Goal: Task Accomplishment & Management: Use online tool/utility

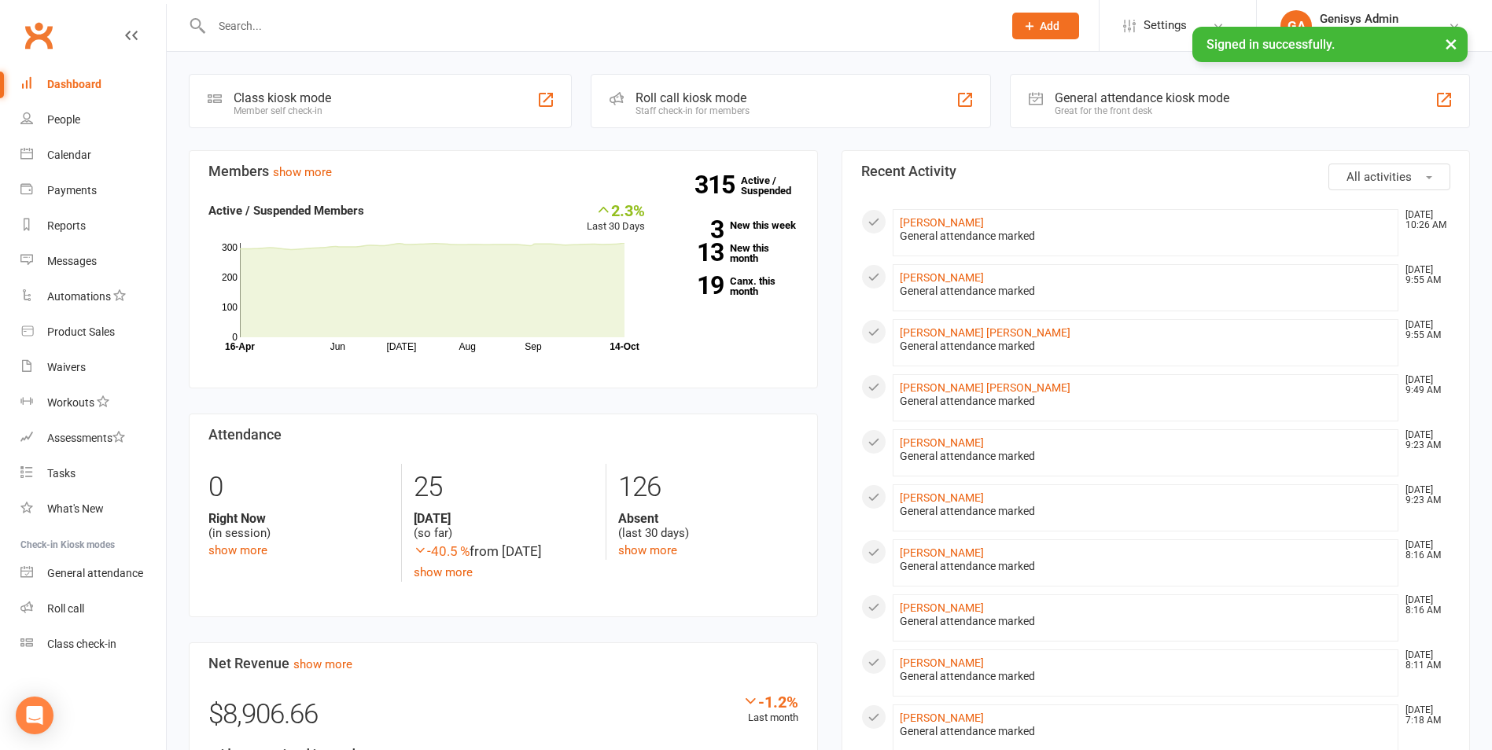
click at [411, 22] on input "text" at bounding box center [599, 26] width 785 height 22
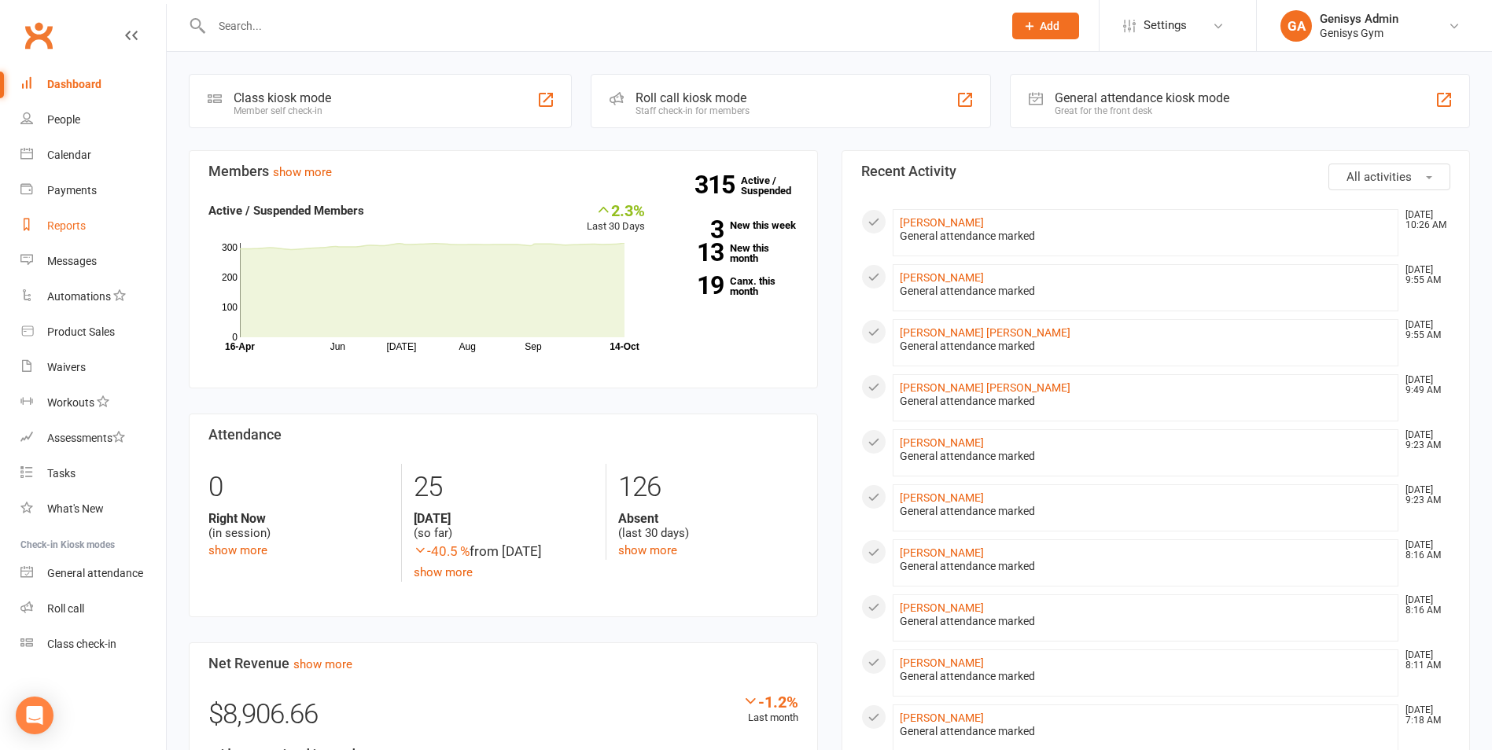
click at [93, 223] on link "Reports" at bounding box center [93, 225] width 146 height 35
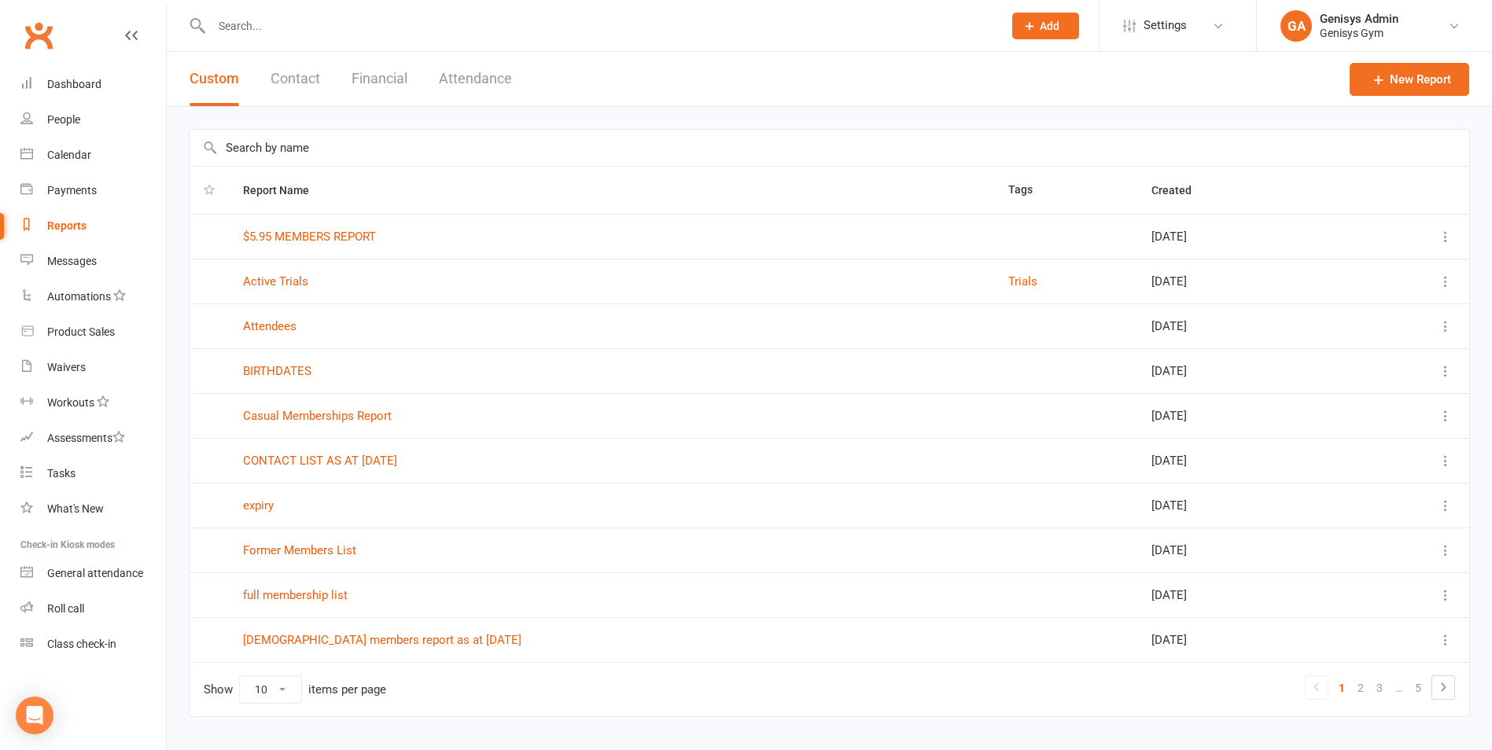
click at [375, 76] on button "Financial" at bounding box center [380, 79] width 56 height 54
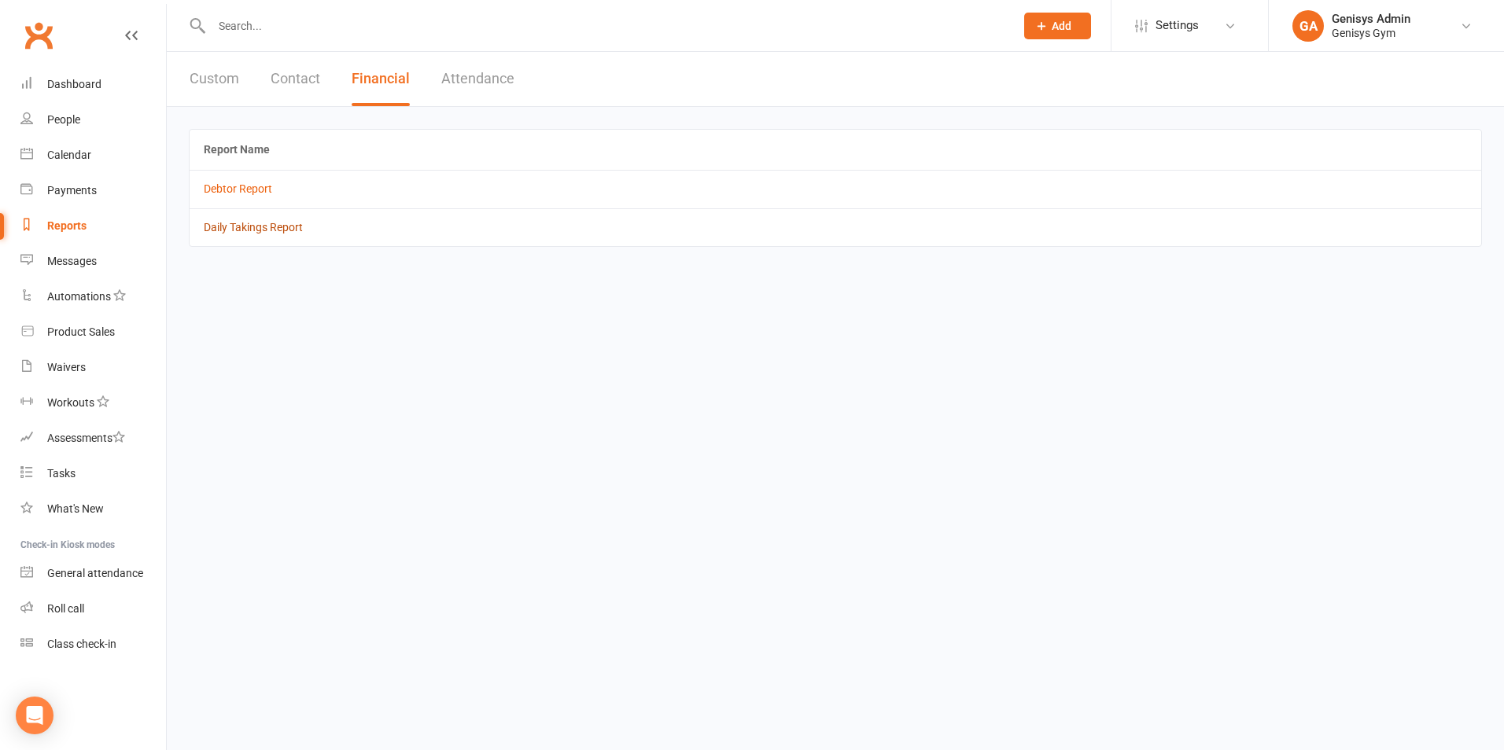
click at [256, 231] on link "Daily Takings Report" at bounding box center [253, 227] width 99 height 13
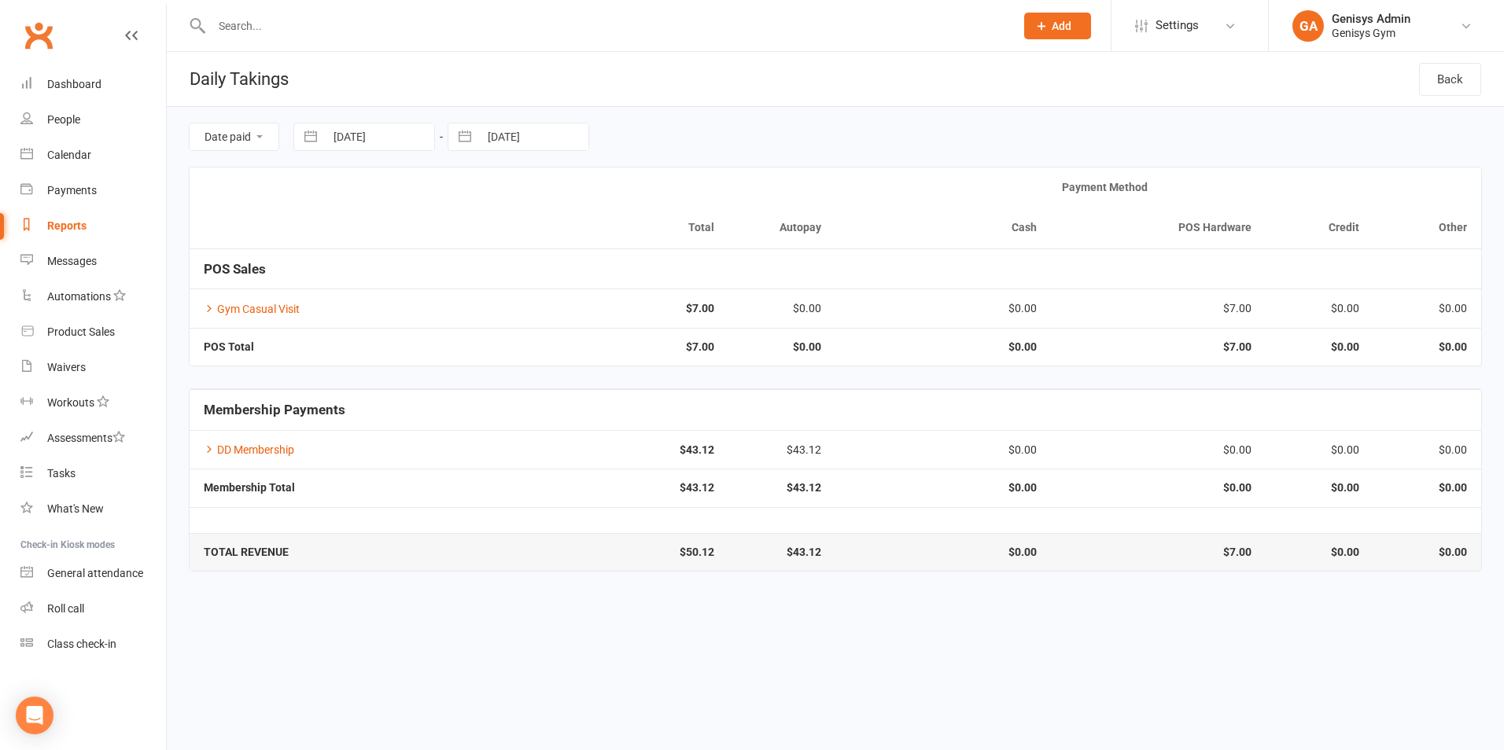
click at [143, 30] on div "Clubworx" at bounding box center [83, 45] width 166 height 58
click at [135, 33] on icon at bounding box center [131, 35] width 13 height 13
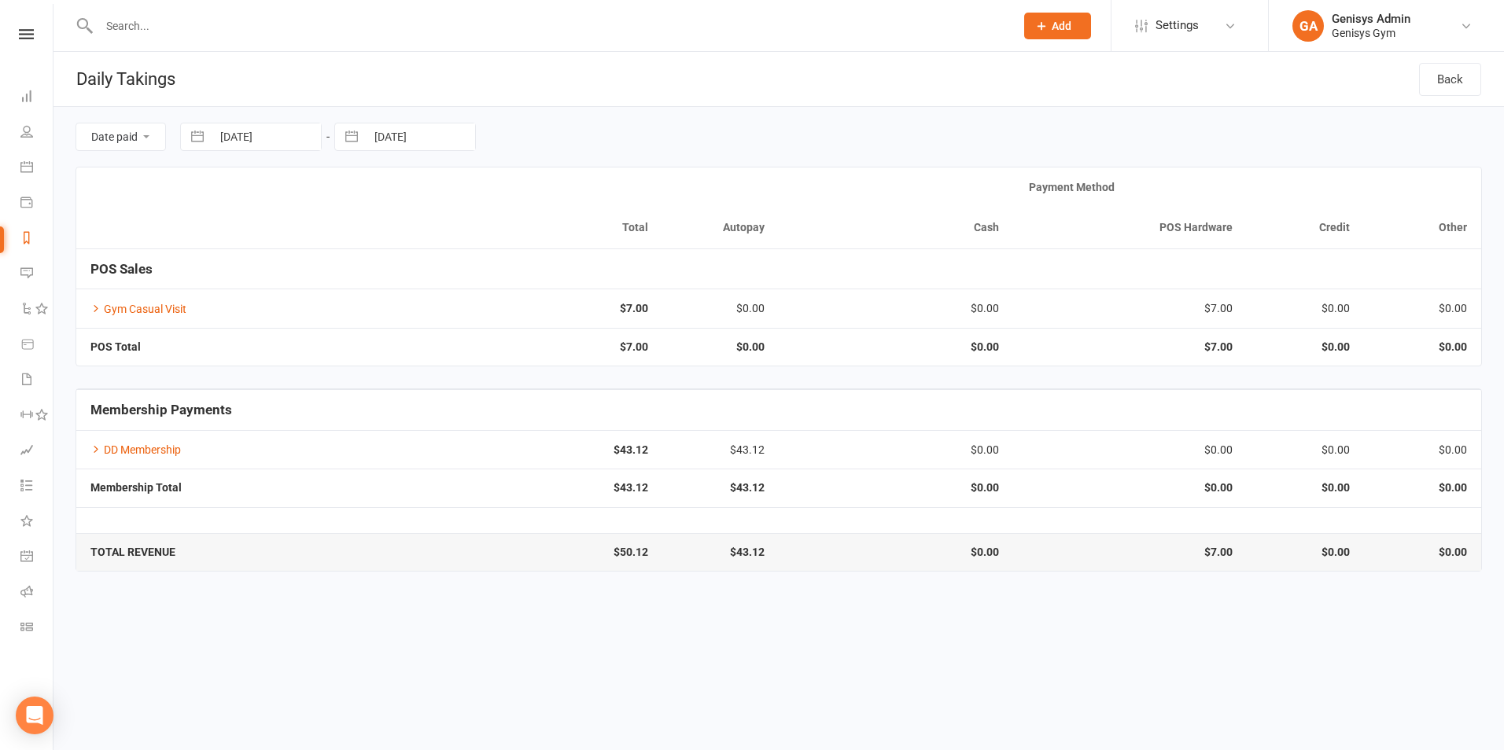
click at [27, 23] on nav "Clubworx Dashboard People Calendar Payments Reports Messages Automations Produc…" at bounding box center [26, 379] width 53 height 750
click at [21, 33] on icon at bounding box center [26, 34] width 15 height 10
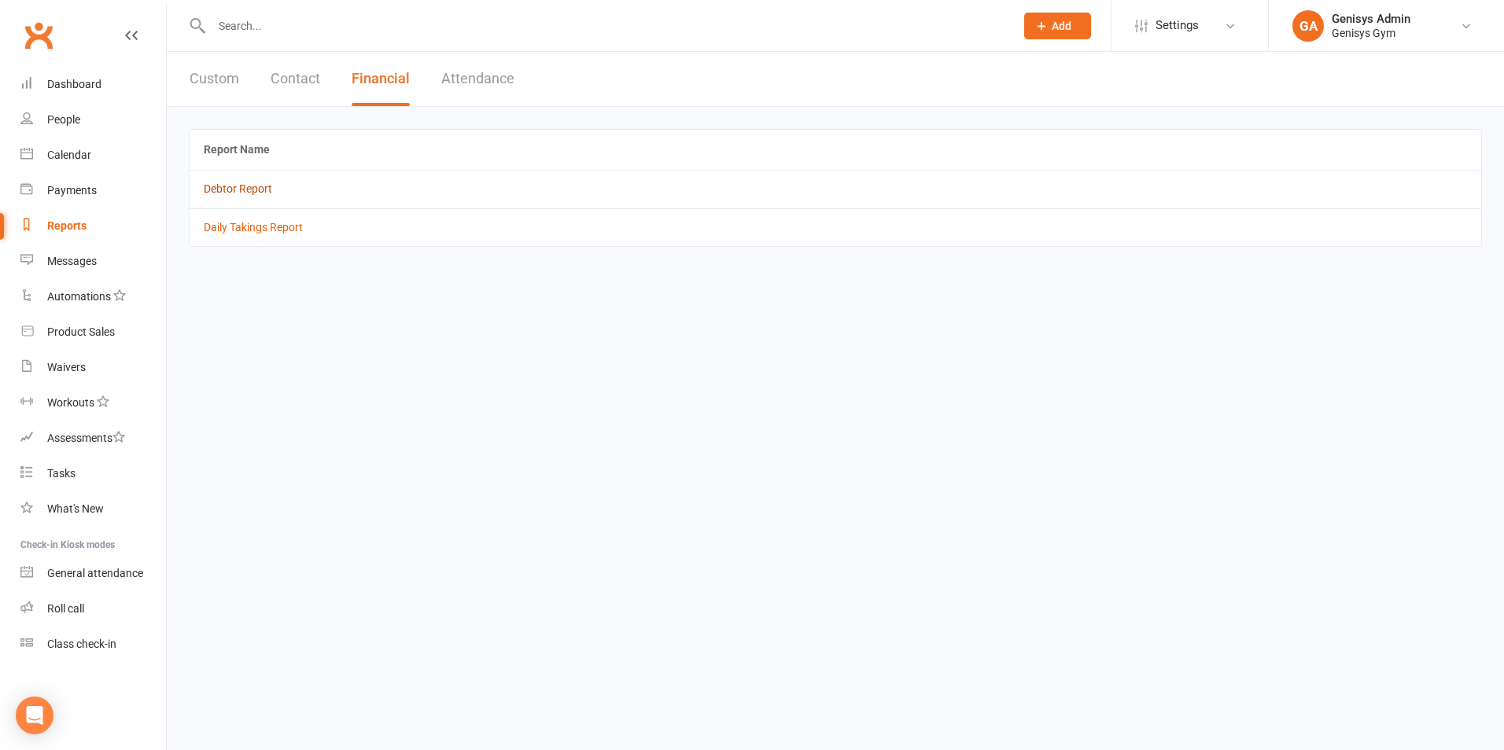
click at [246, 182] on link "Debtor Report" at bounding box center [238, 188] width 68 height 13
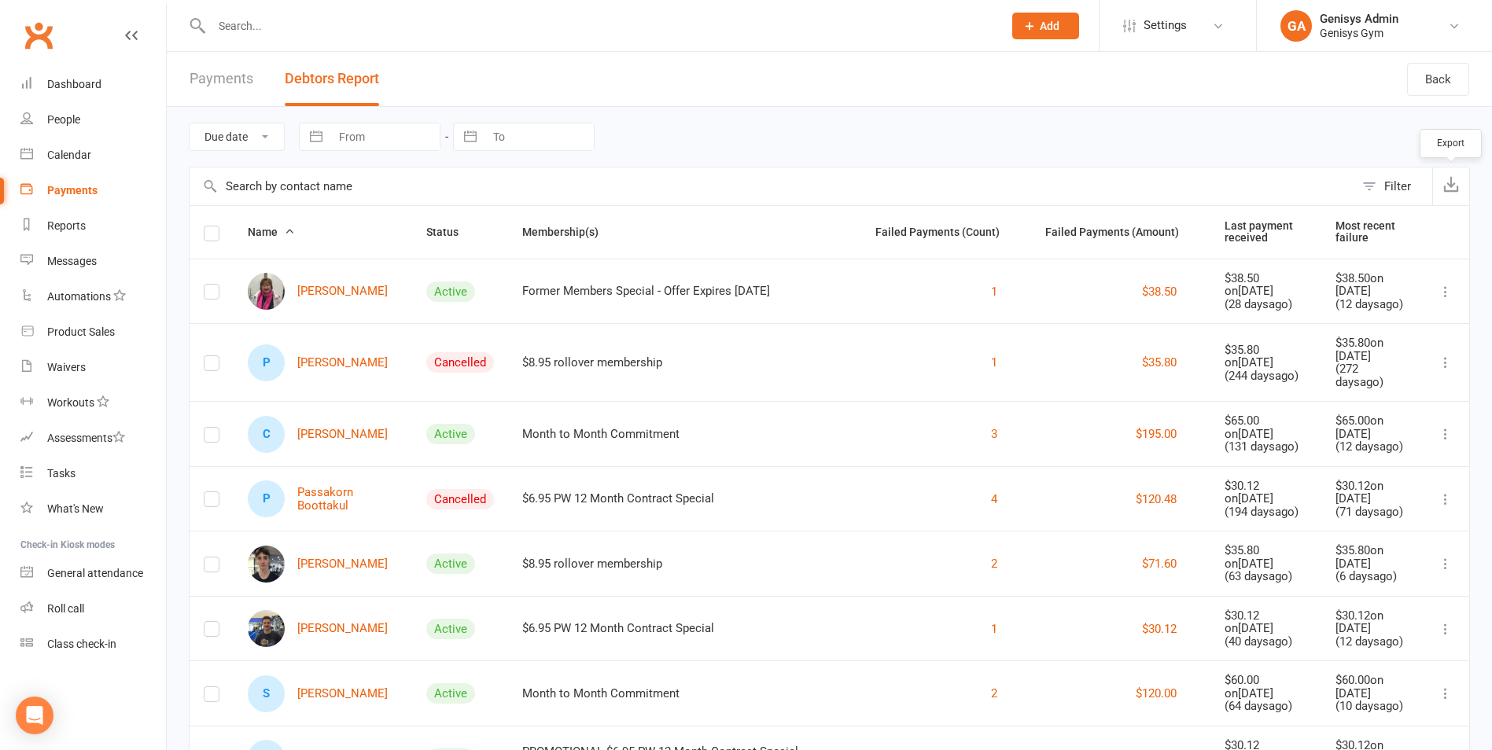
click at [1443, 182] on icon "button" at bounding box center [1451, 184] width 16 height 16
